Goal: Navigation & Orientation: Find specific page/section

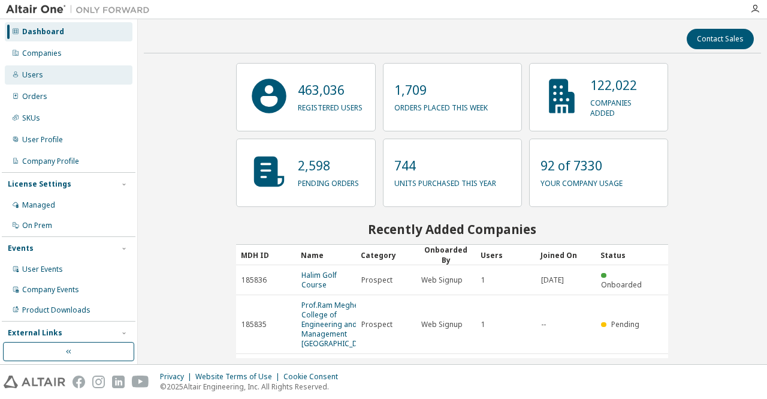
click at [38, 79] on div "Users" at bounding box center [32, 75] width 21 height 10
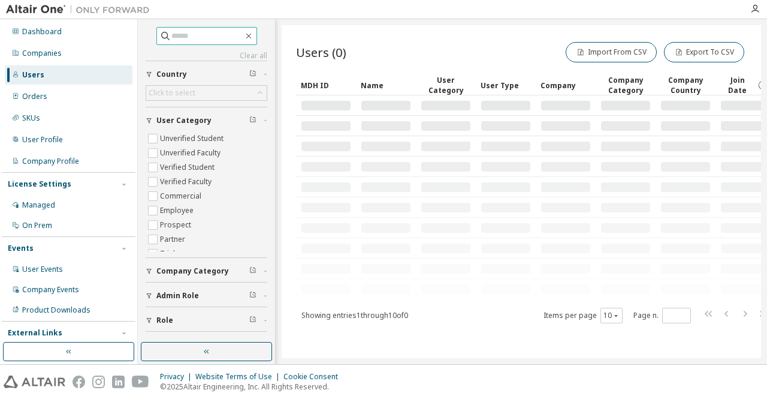
click at [226, 39] on input "text" at bounding box center [207, 36] width 72 height 12
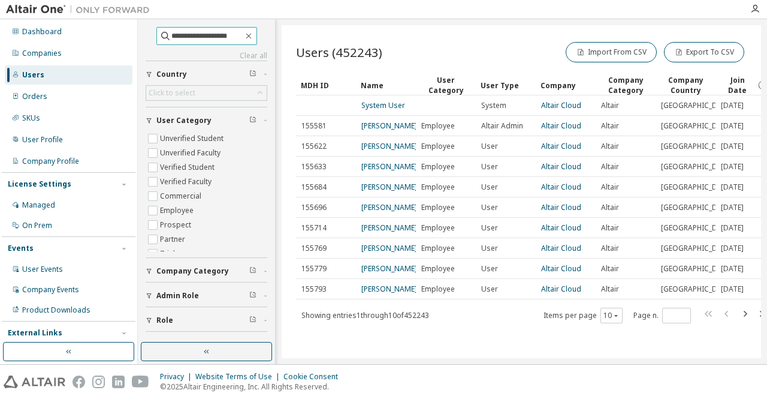
type input "**********"
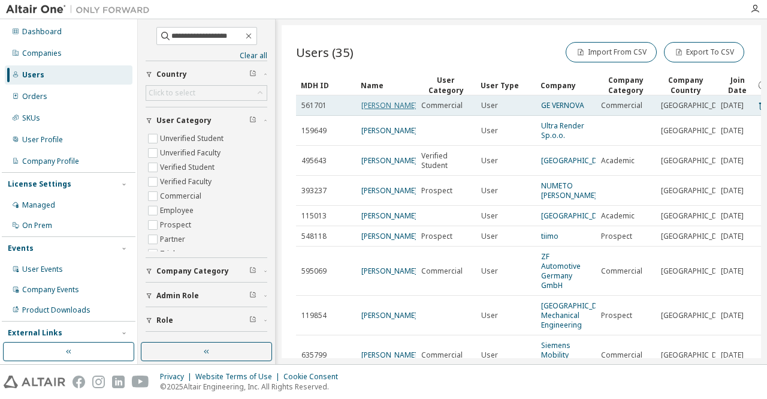
click at [370, 110] on link "Mariusz Pakuszewski" at bounding box center [389, 105] width 56 height 10
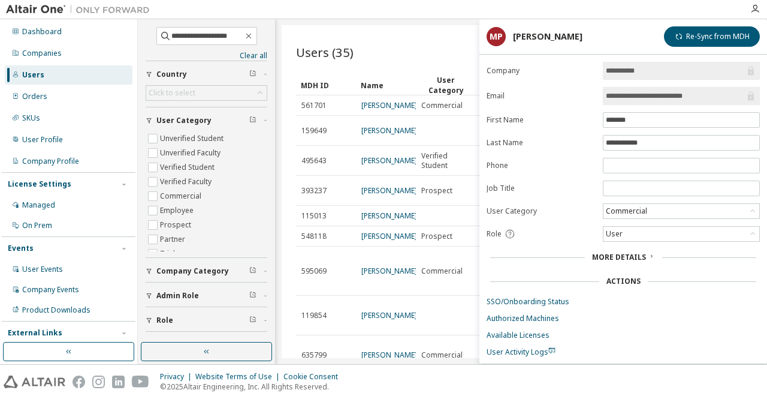
click at [370, 110] on link "Mariusz Pakuszewski" at bounding box center [389, 105] width 56 height 10
click at [397, 58] on div "Users (35) Import From CSV Export To CSV" at bounding box center [521, 52] width 451 height 25
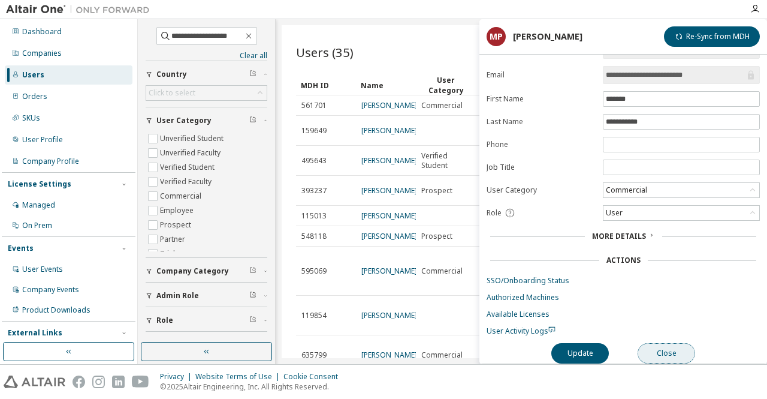
click at [676, 345] on button "Close" at bounding box center [667, 353] width 58 height 20
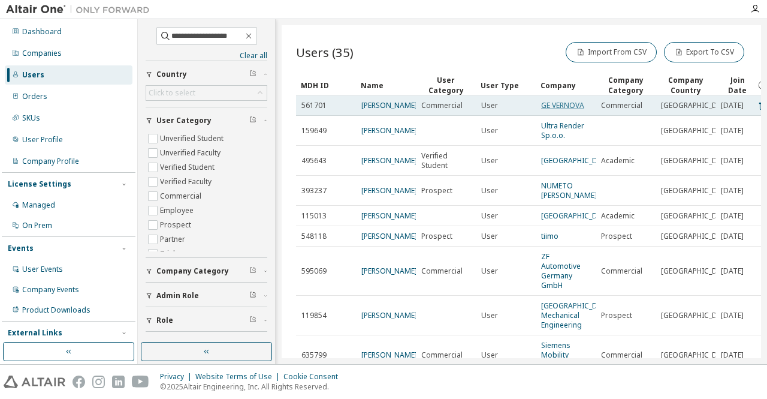
click at [564, 108] on link "GE VERNOVA" at bounding box center [562, 105] width 43 height 10
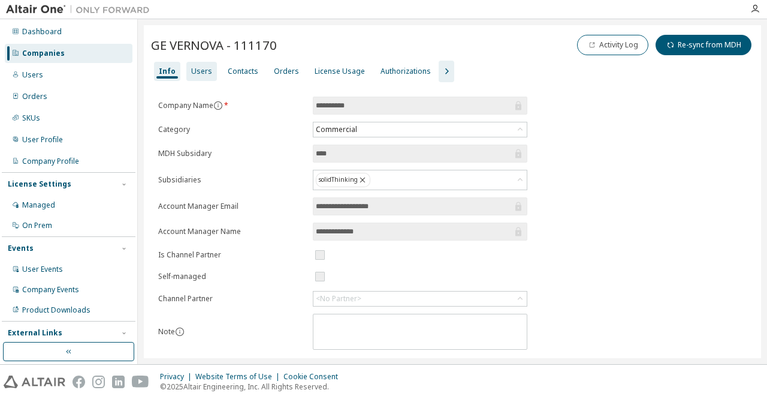
click at [201, 73] on div "Users" at bounding box center [201, 72] width 21 height 10
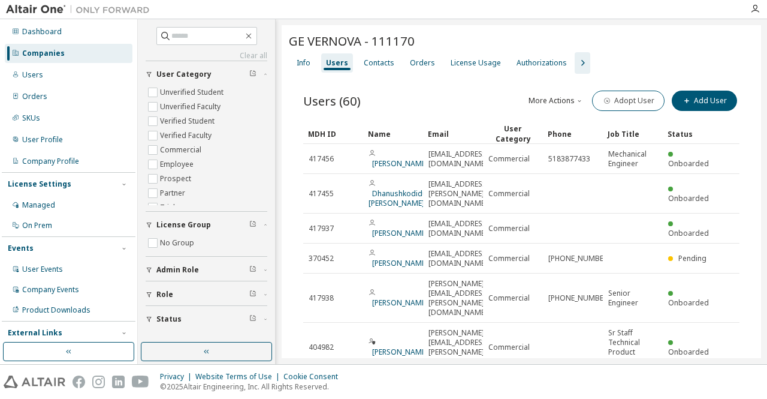
click at [579, 65] on icon "button" at bounding box center [582, 63] width 14 height 14
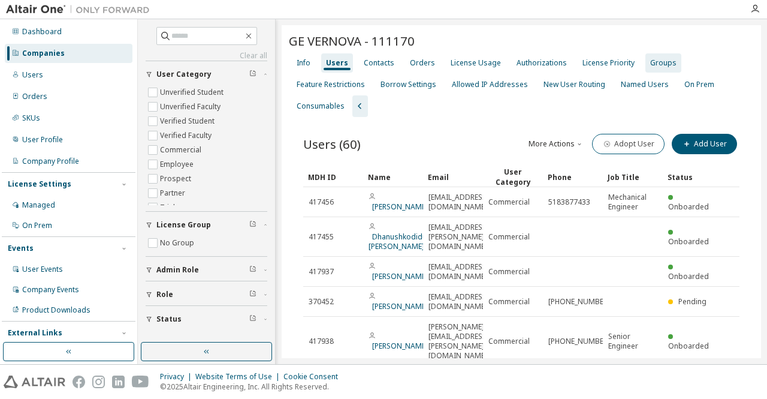
click at [654, 65] on div "Groups" at bounding box center [663, 63] width 26 height 10
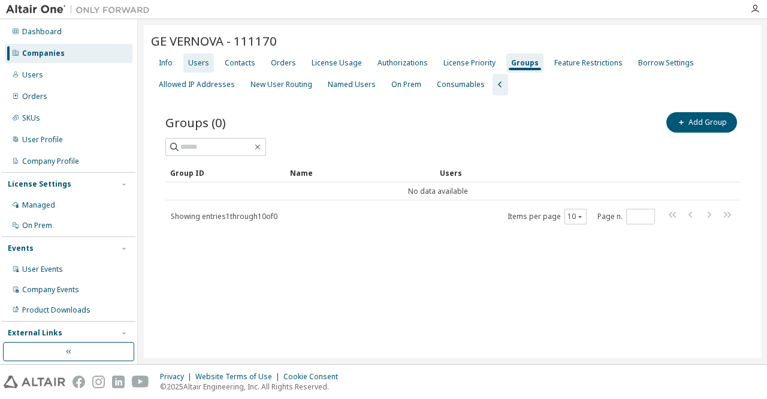
click at [194, 64] on div "Users" at bounding box center [198, 63] width 21 height 10
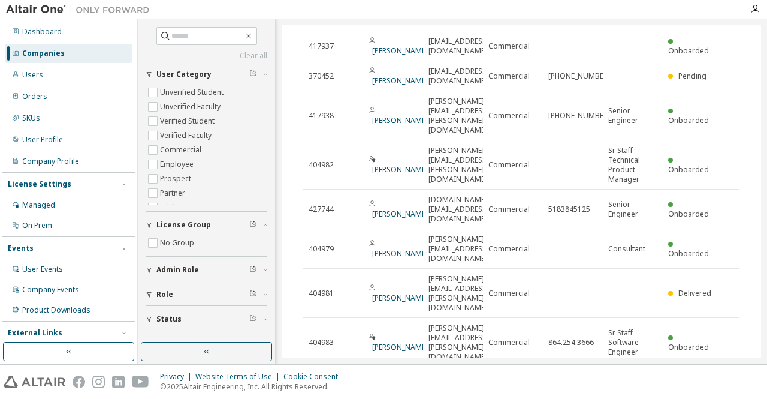
scroll to position [228, 0]
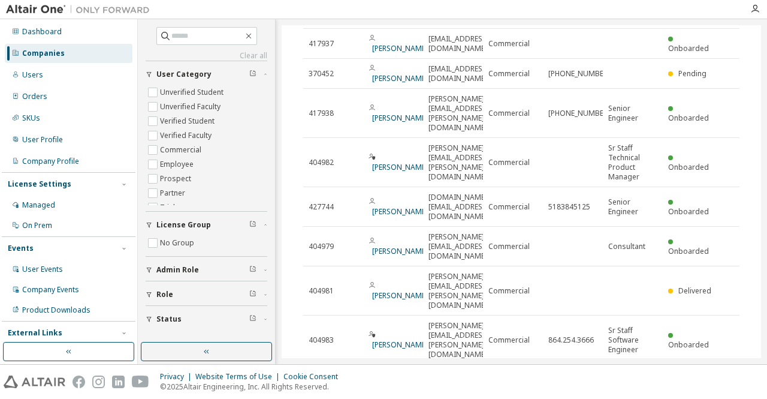
click at [708, 376] on icon "button" at bounding box center [710, 379] width 4 height 6
type input "*"
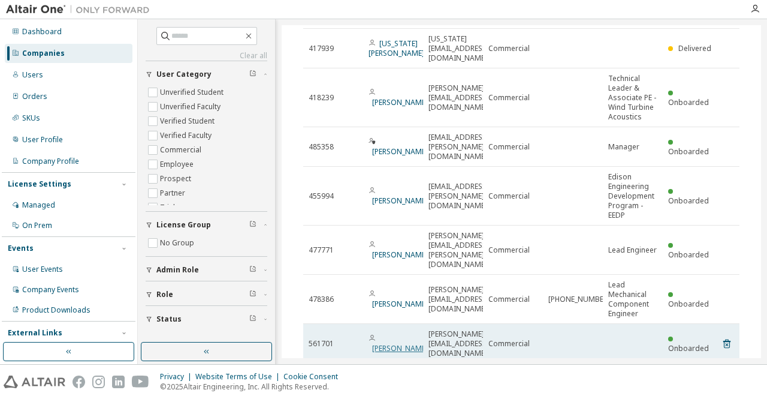
click at [393, 343] on link "Mariusz Pakuszewski" at bounding box center [400, 348] width 56 height 10
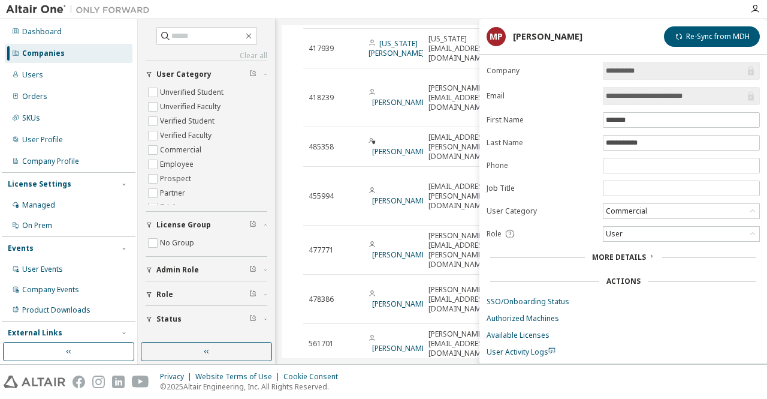
click at [287, 280] on div "GE VERNOVA - 111170 Clear Load Save Save As Field Operator Value Select filter …" at bounding box center [522, 131] width 480 height 668
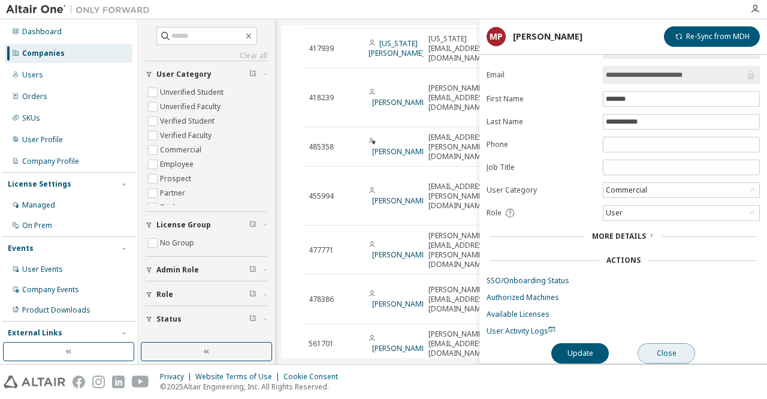
click at [673, 345] on button "Close" at bounding box center [667, 353] width 58 height 20
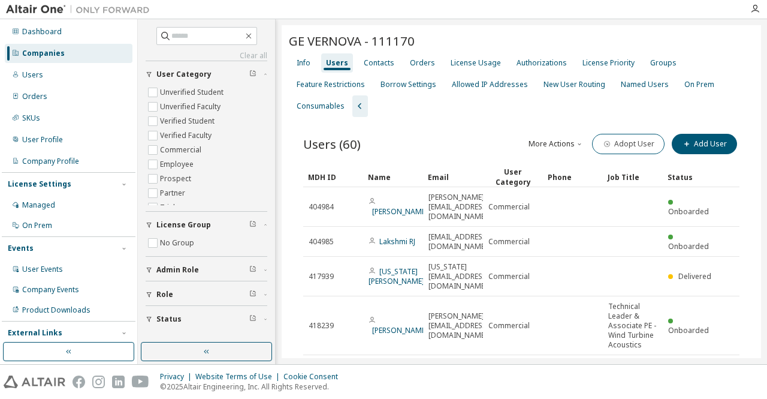
click at [38, 50] on div "Companies" at bounding box center [43, 54] width 43 height 10
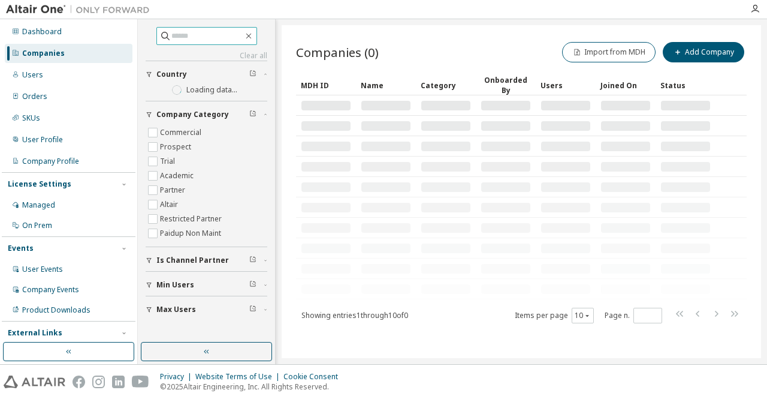
click at [183, 36] on input "text" at bounding box center [207, 36] width 72 height 12
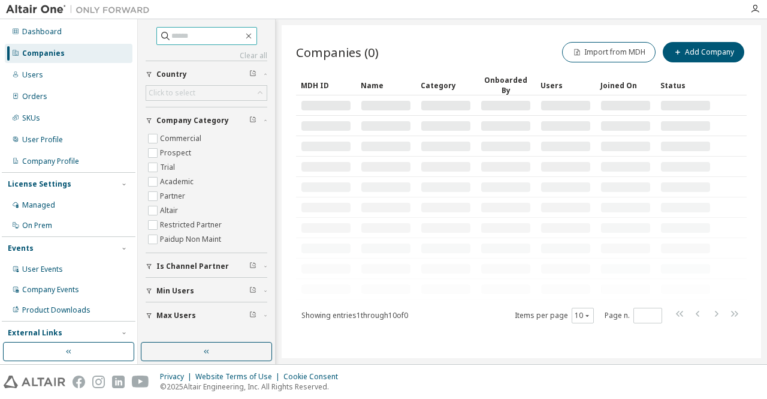
paste input "******"
type input "******"
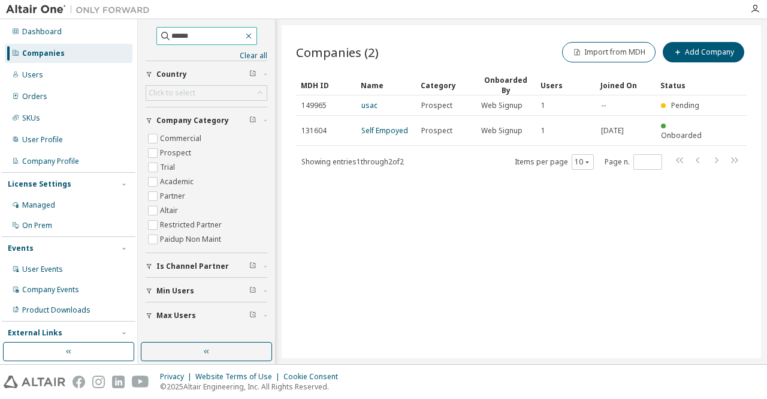
click at [254, 39] on icon "button" at bounding box center [249, 36] width 10 height 10
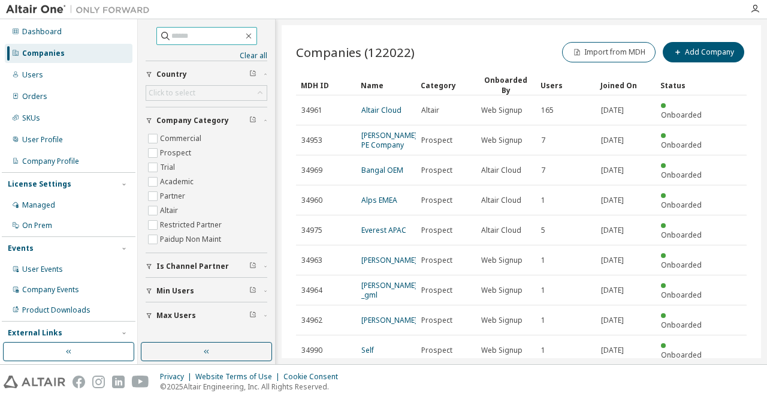
click at [186, 34] on input "text" at bounding box center [207, 36] width 72 height 12
paste input "**********"
type input "**********"
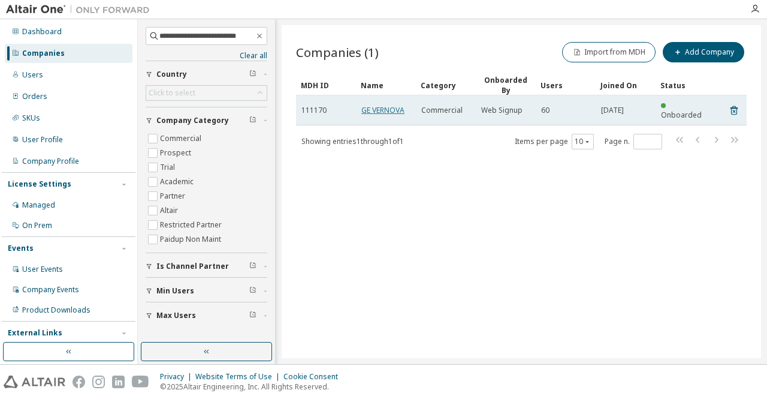
click at [382, 105] on link "GE VERNOVA" at bounding box center [382, 110] width 43 height 10
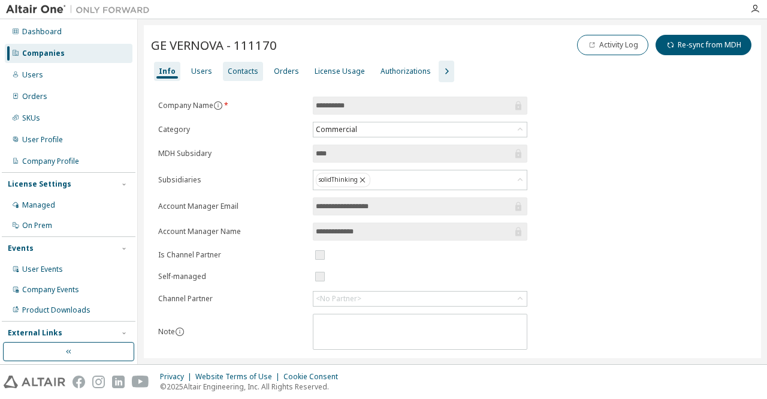
click at [236, 77] on div "Contacts" at bounding box center [243, 71] width 40 height 19
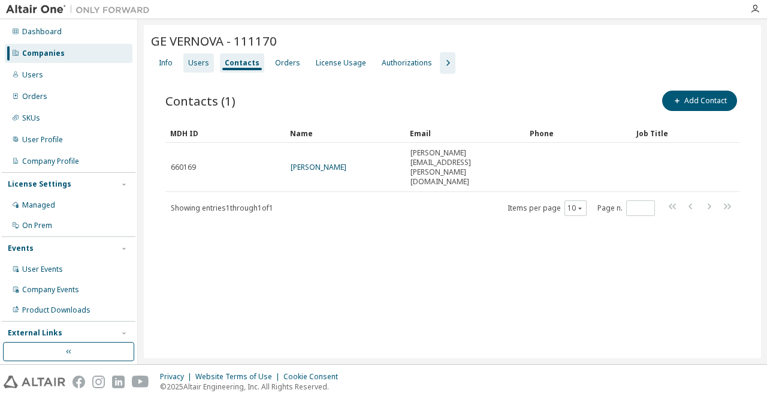
click at [199, 67] on div "Users" at bounding box center [198, 63] width 21 height 10
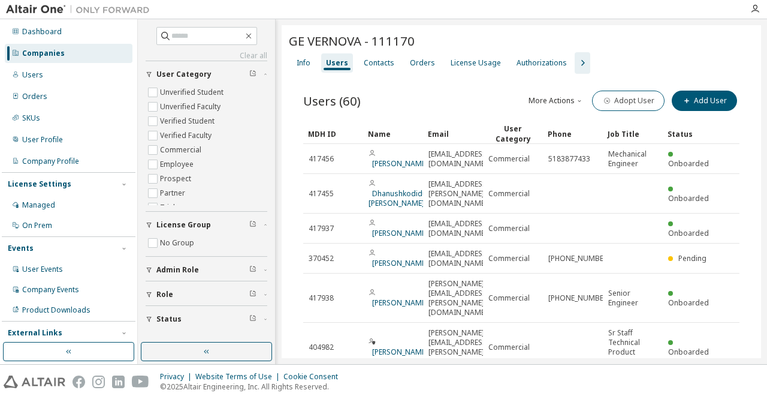
click at [679, 50] on div "GE VERNOVA - 111170" at bounding box center [521, 42] width 465 height 20
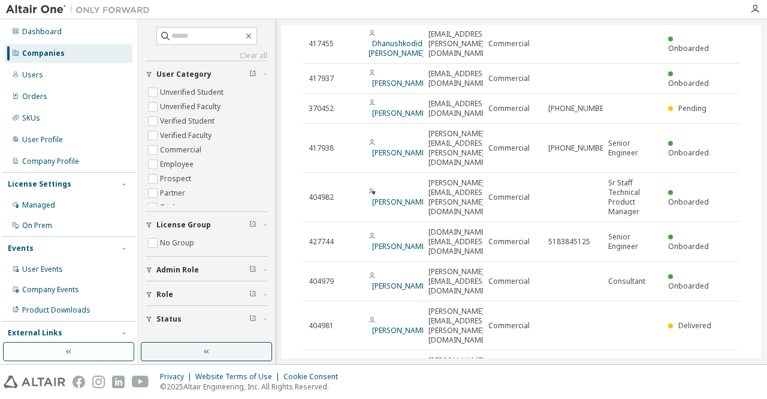
scroll to position [168, 0]
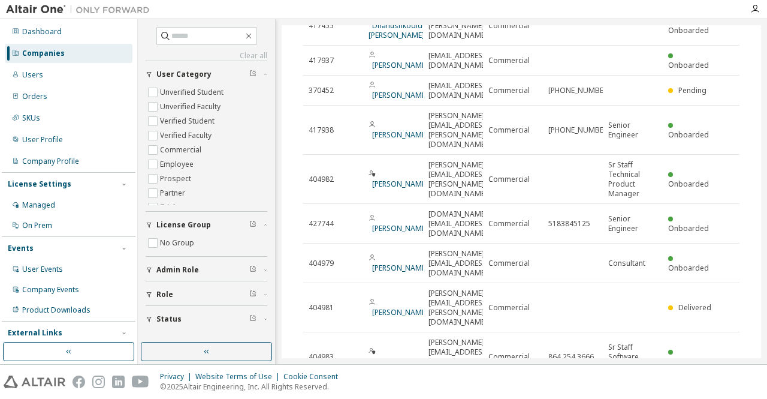
click at [704, 388] on icon "button" at bounding box center [709, 395] width 14 height 14
type input "*"
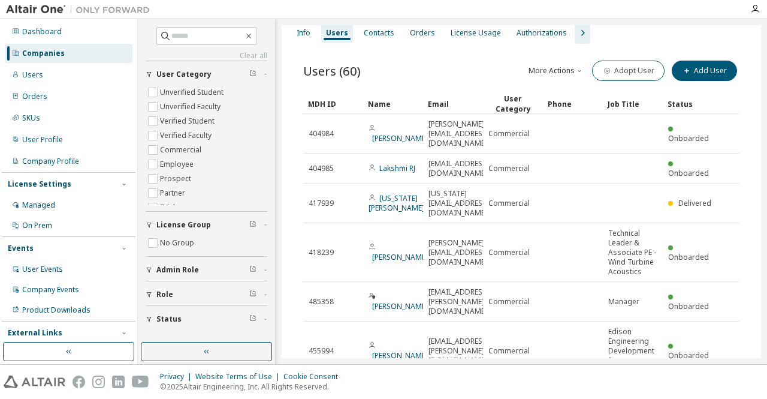
scroll to position [0, 0]
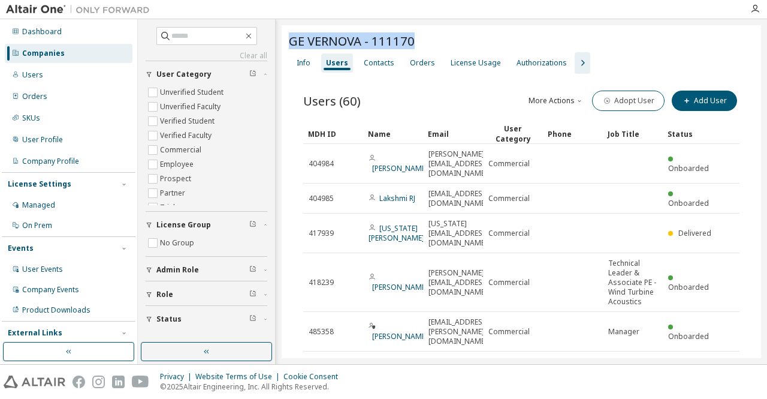
drag, startPoint x: 414, startPoint y: 43, endPoint x: 285, endPoint y: 41, distance: 128.9
click at [285, 41] on div "GE VERNOVA - 111170 Clear Load Save Save As Field Operator Value Select filter …" at bounding box center [522, 337] width 480 height 625
copy span "GE VERNOVA - 111170"
